Goal: Information Seeking & Learning: Learn about a topic

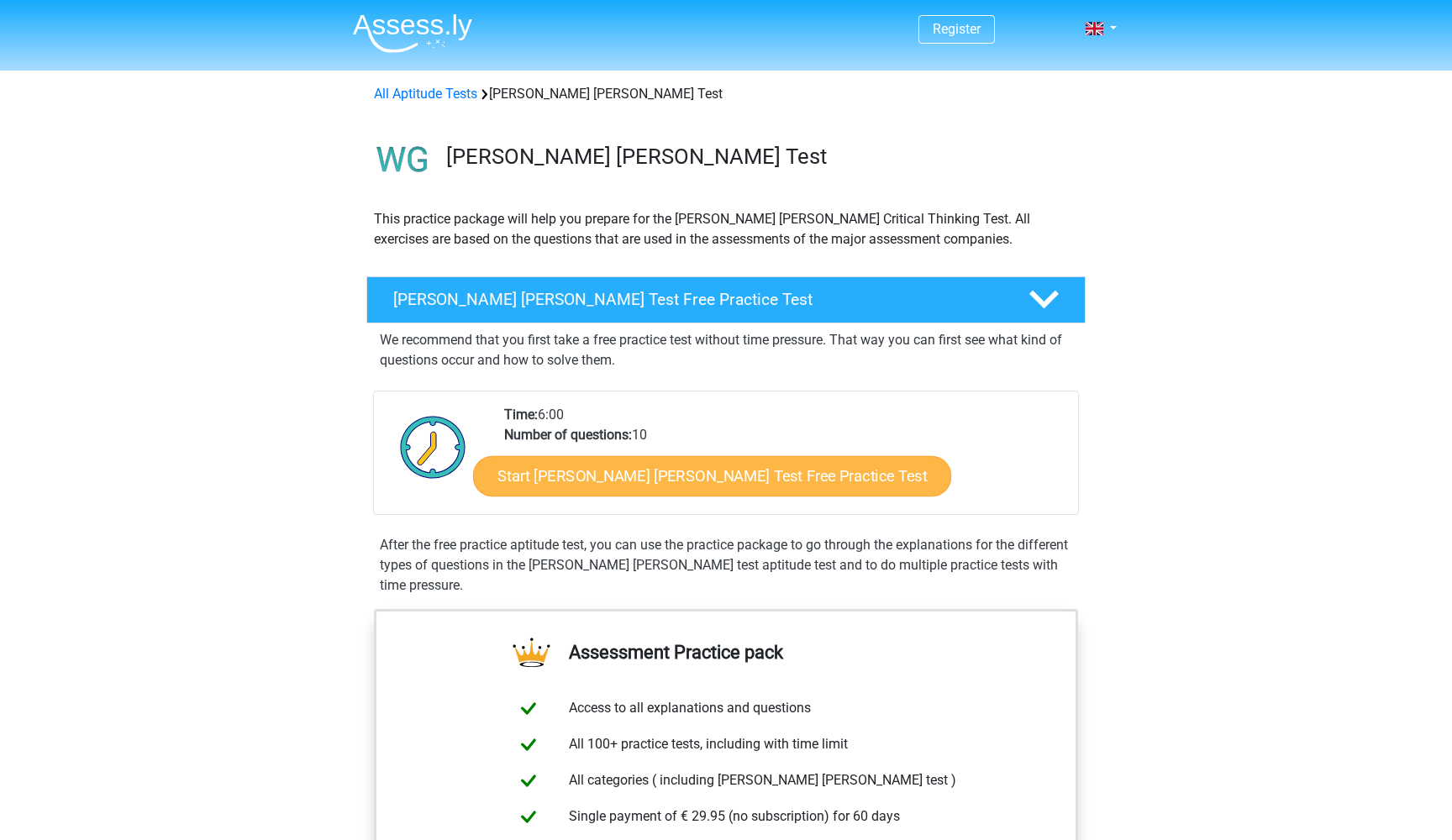
click at [712, 464] on link "Start Watson Glaser Test Free Practice Test" at bounding box center [712, 476] width 478 height 40
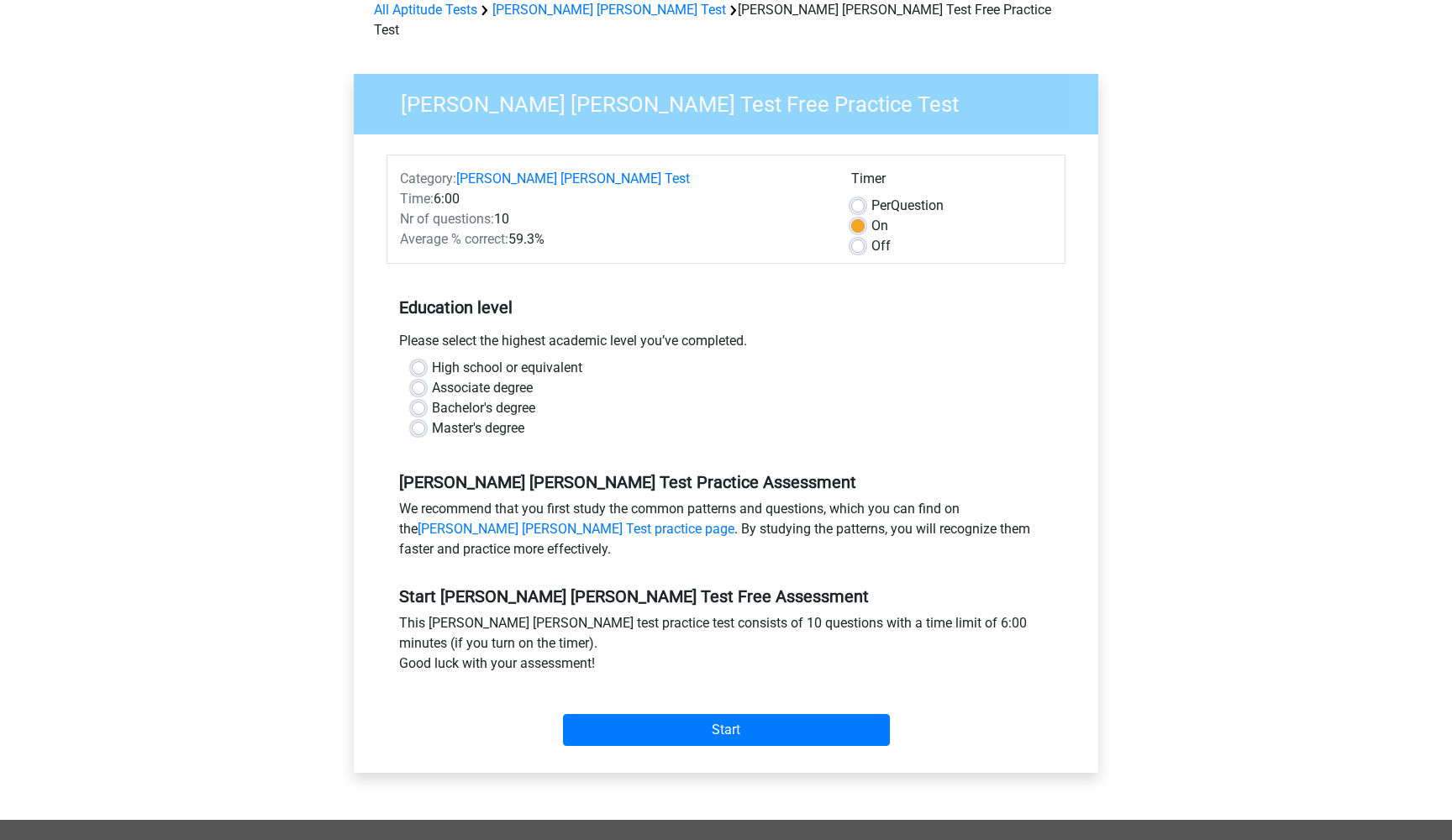
scroll to position [94, 0]
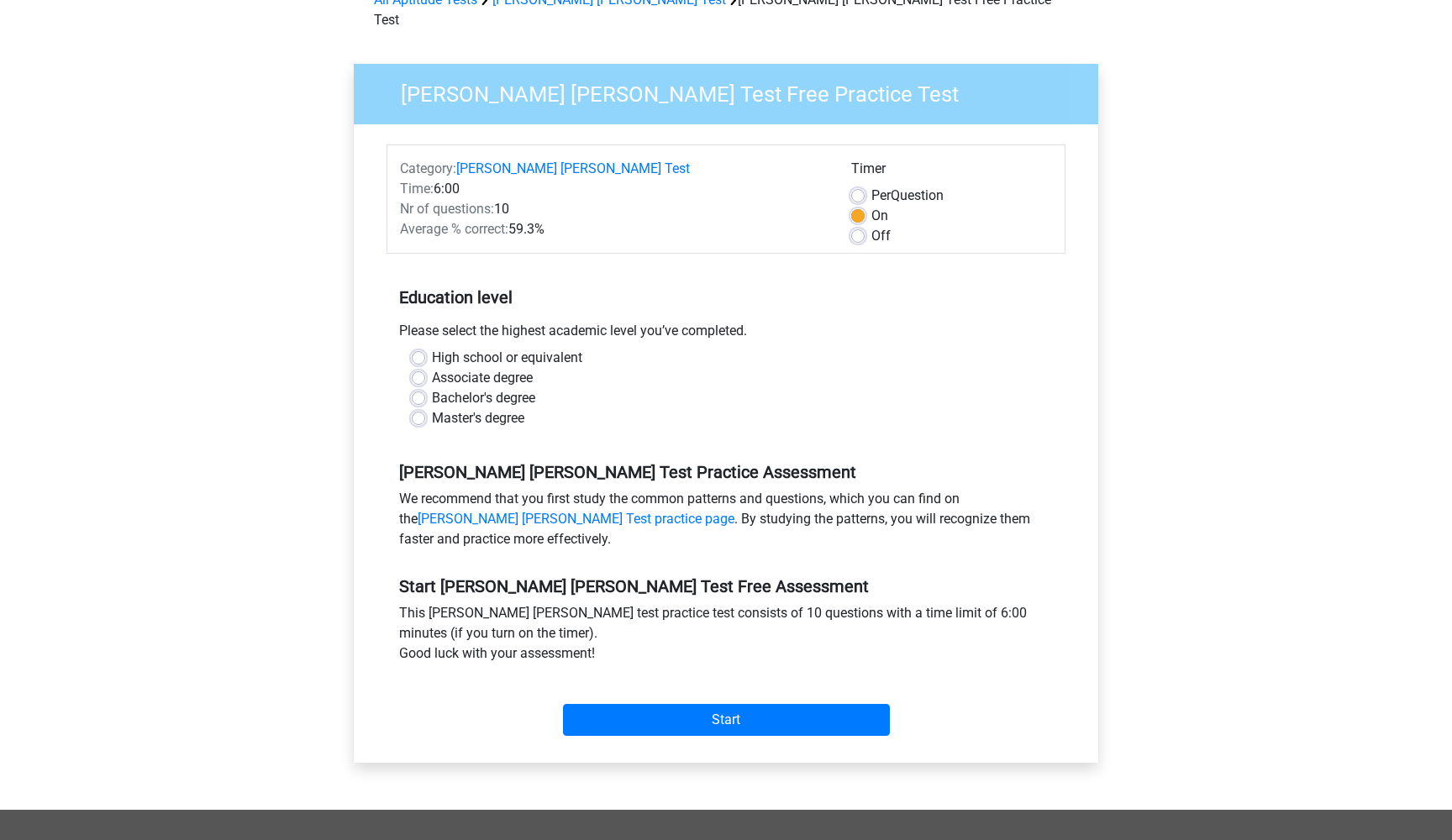
click at [432, 408] on label "Master's degree" at bounding box center [478, 418] width 93 height 20
click at [418, 408] on input "Master's degree" at bounding box center [418, 416] width 14 height 17
radio input "true"
click at [641, 704] on input "Start" at bounding box center [726, 720] width 327 height 32
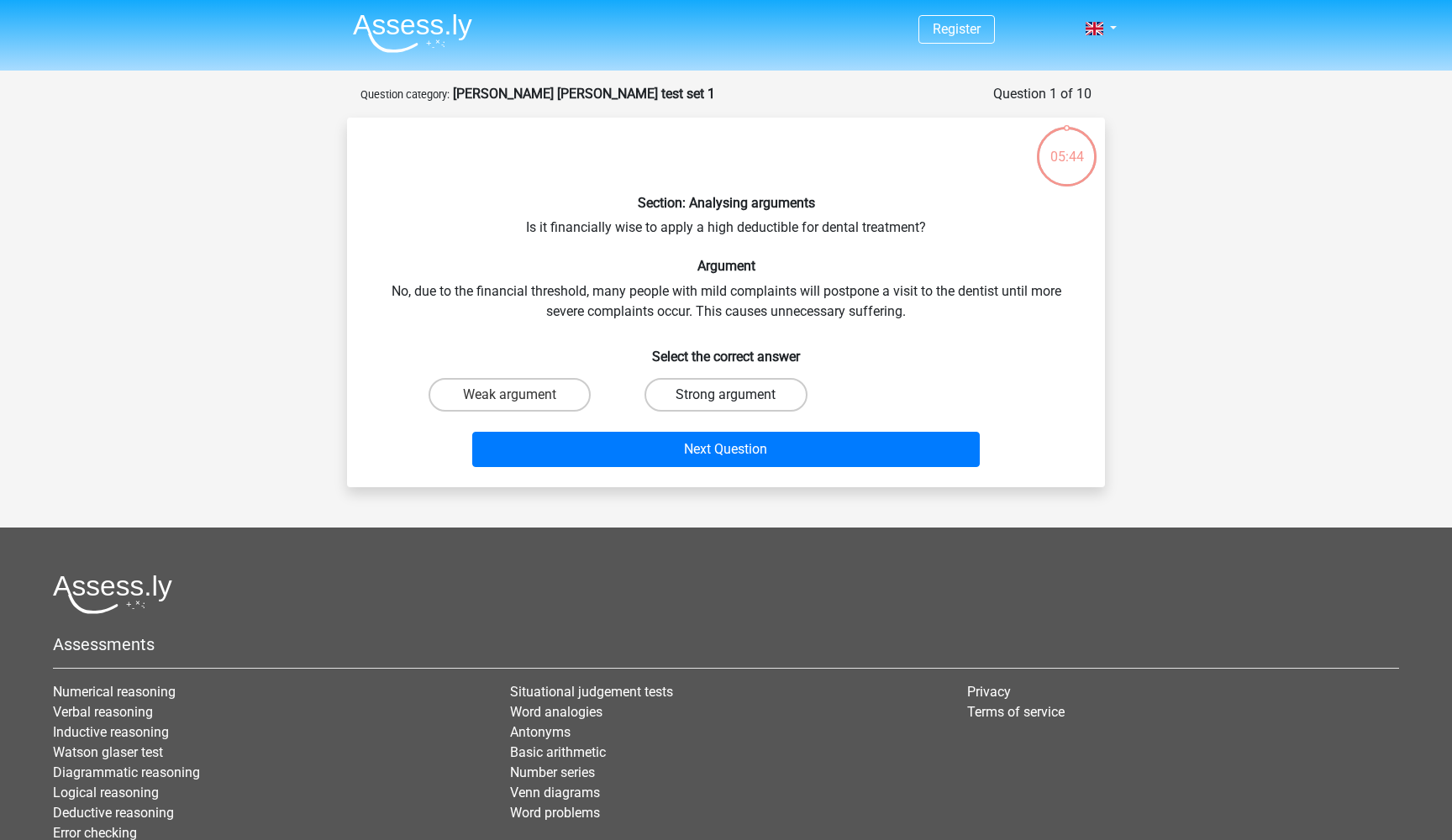
click at [710, 390] on label "Strong argument" at bounding box center [725, 394] width 162 height 34
click at [726, 394] on input "Strong argument" at bounding box center [731, 399] width 11 height 11
radio input "true"
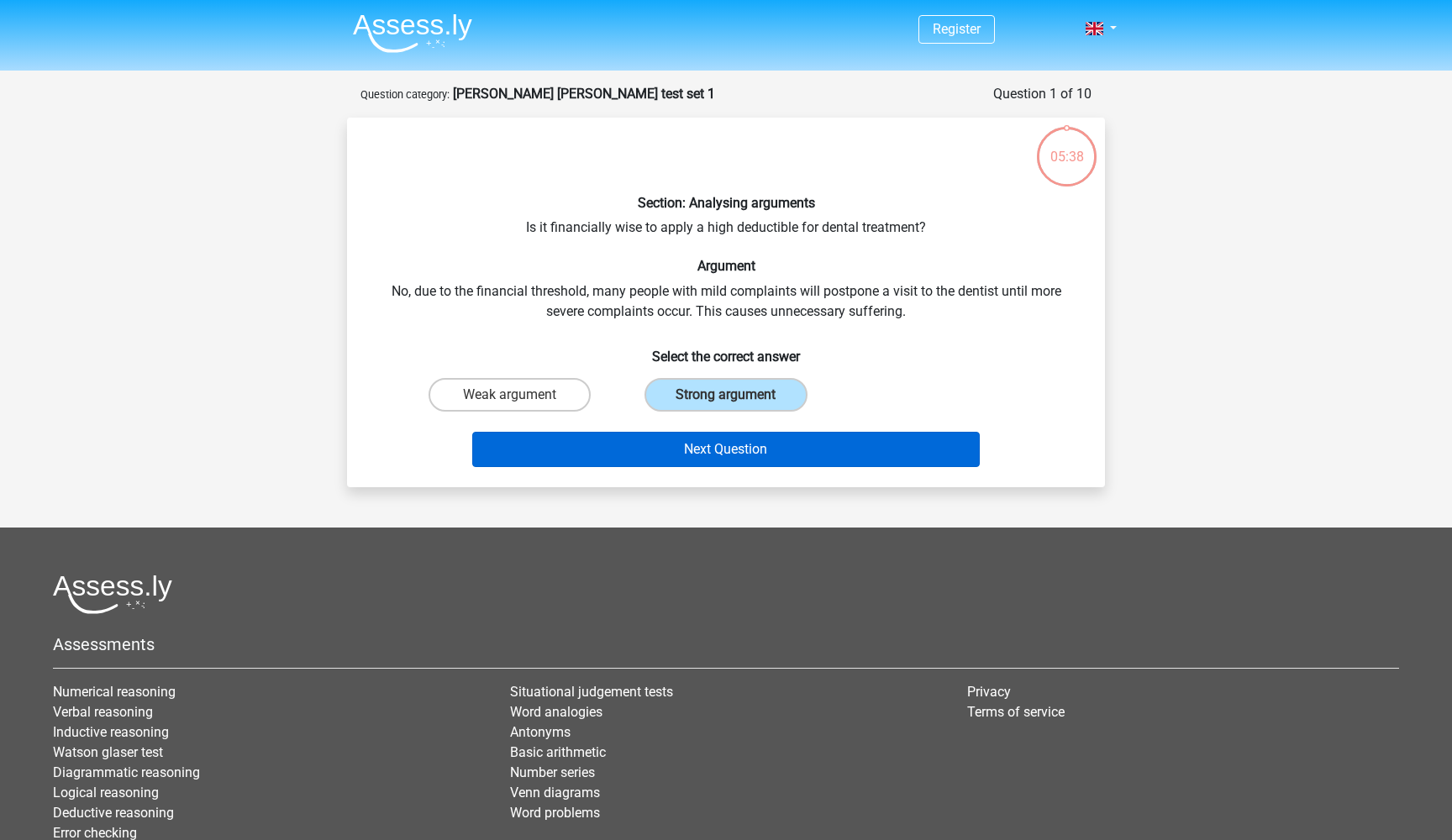
click at [714, 440] on button "Next Question" at bounding box center [726, 450] width 508 height 35
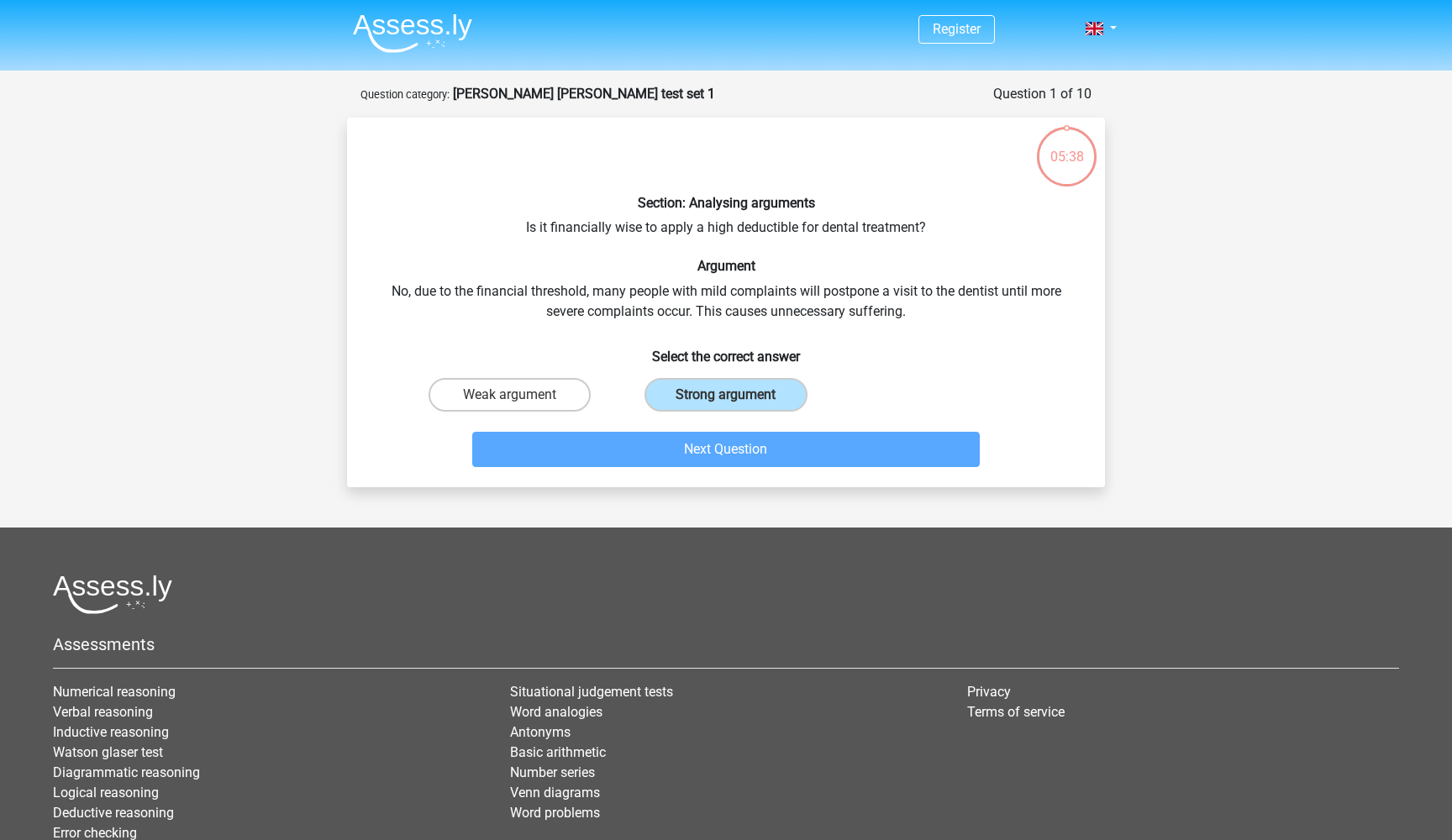
scroll to position [84, 0]
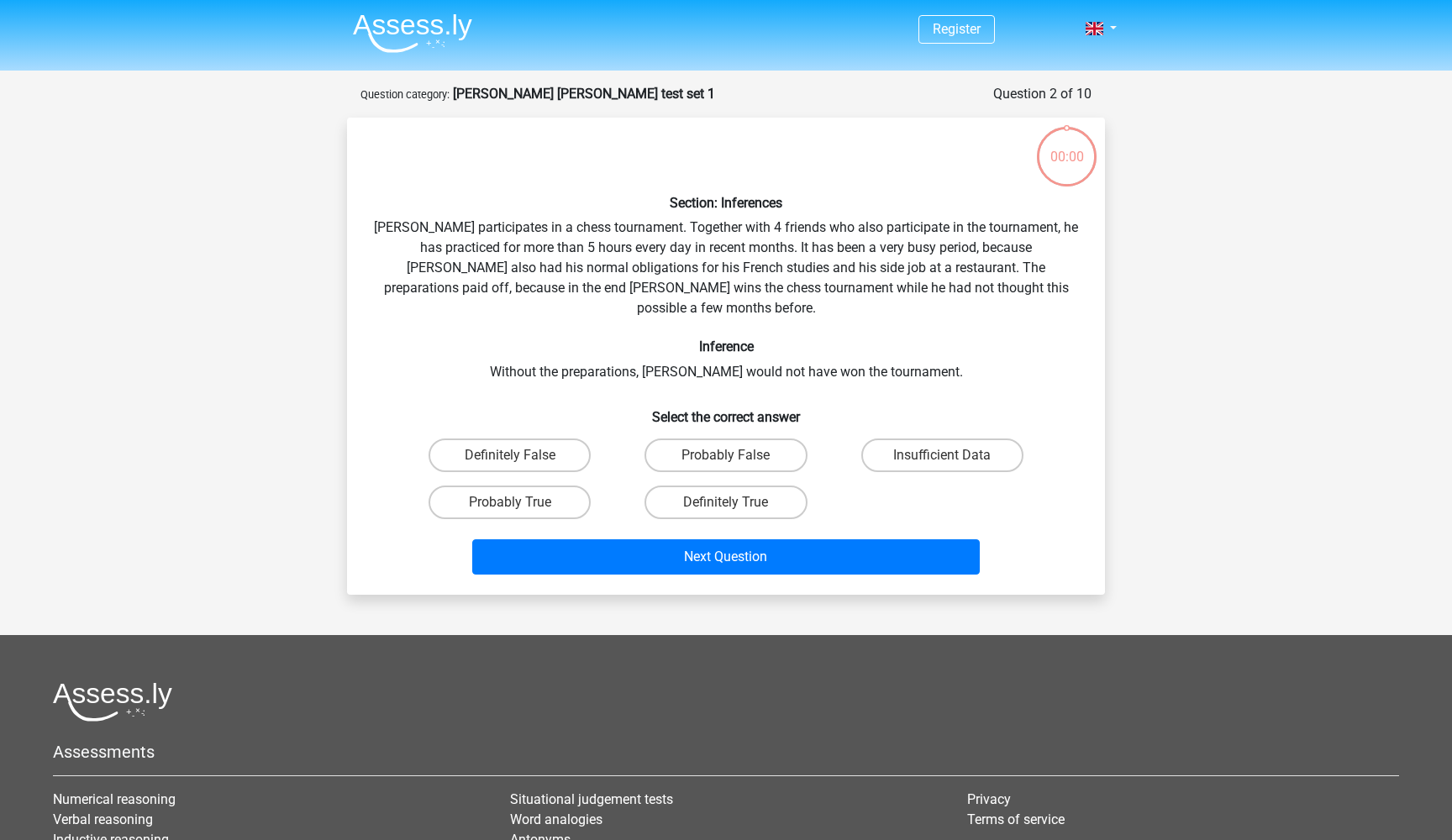
scroll to position [84, 0]
